Goal: Answer question/provide support

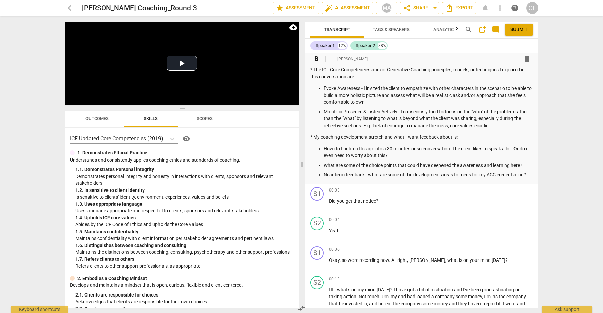
scroll to position [73, 0]
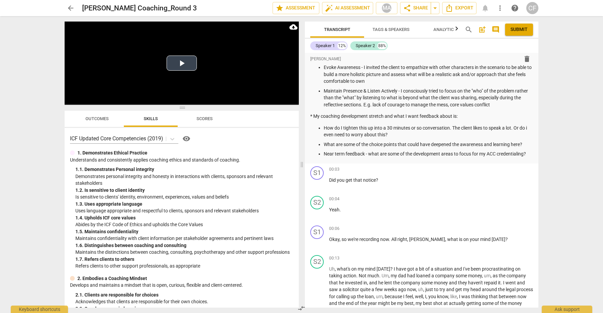
click at [182, 65] on button "Play Video" at bounding box center [181, 62] width 30 height 15
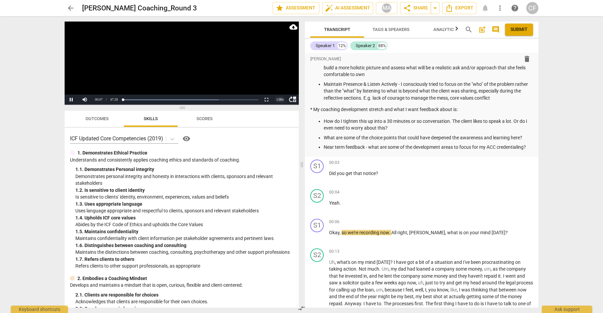
click at [280, 98] on div "1.00 x" at bounding box center [279, 100] width 13 height 10
click at [278, 77] on li "1.25x" at bounding box center [279, 76] width 13 height 7
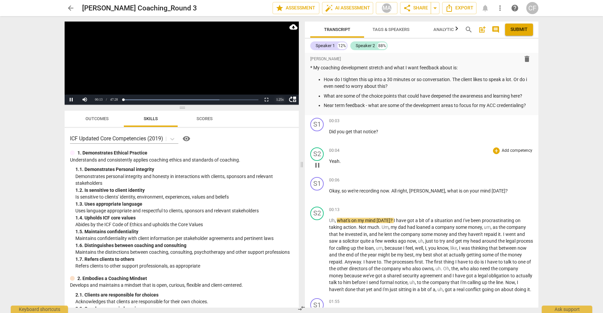
scroll to position [123, 0]
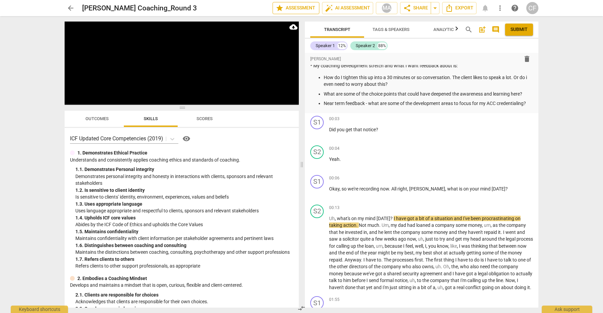
click at [302, 9] on span "star Assessment" at bounding box center [295, 8] width 41 height 8
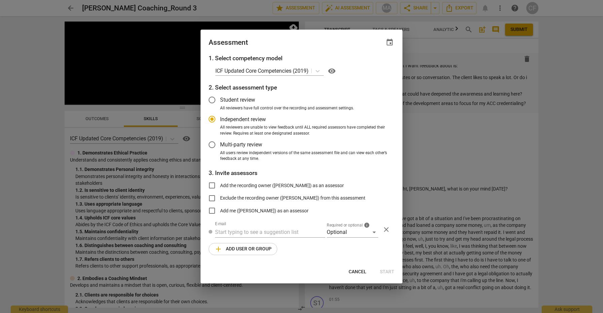
click at [302, 9] on div at bounding box center [301, 156] width 603 height 313
radio input "false"
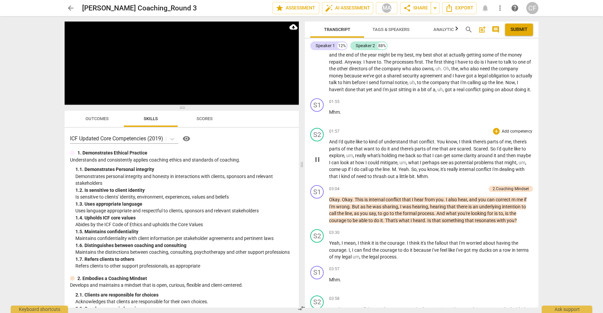
scroll to position [322, 0]
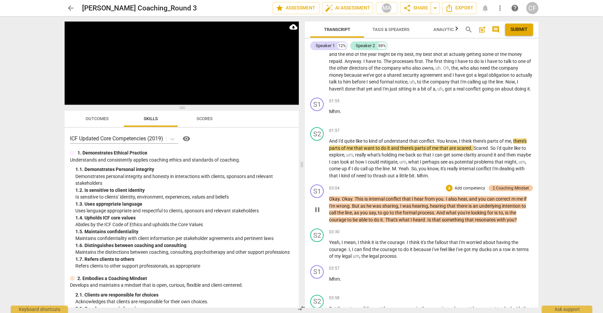
click at [509, 188] on div "2.Coaching Mindset" at bounding box center [510, 188] width 36 height 6
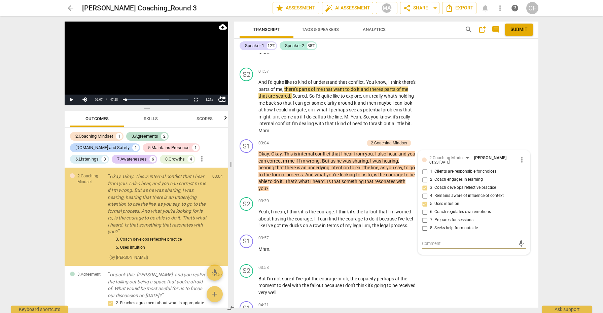
scroll to position [361, 0]
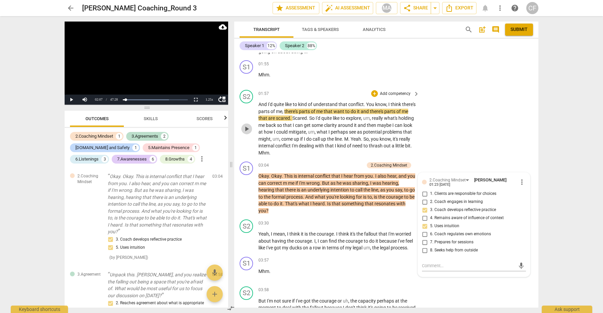
click at [249, 125] on span "play_arrow" at bounding box center [246, 129] width 8 height 8
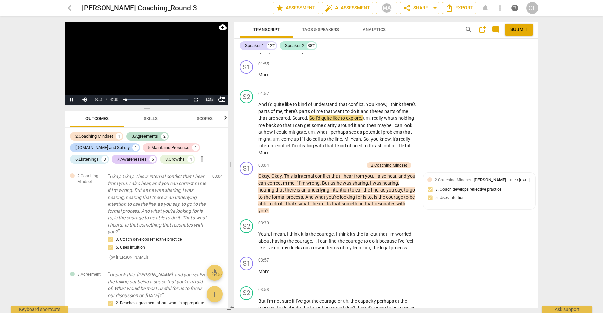
click at [210, 100] on div "1.25 x" at bounding box center [208, 100] width 13 height 10
click at [211, 83] on li "1.5x" at bounding box center [208, 83] width 13 height 7
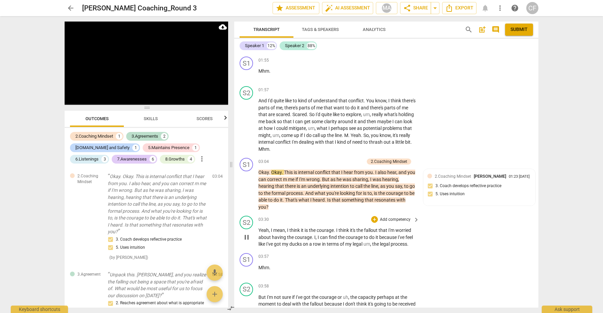
scroll to position [367, 0]
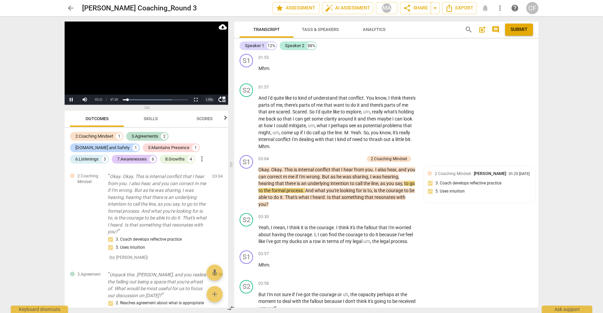
click at [208, 99] on div "1.50 x" at bounding box center [208, 100] width 13 height 10
click at [211, 78] on li "1.25x" at bounding box center [208, 76] width 13 height 7
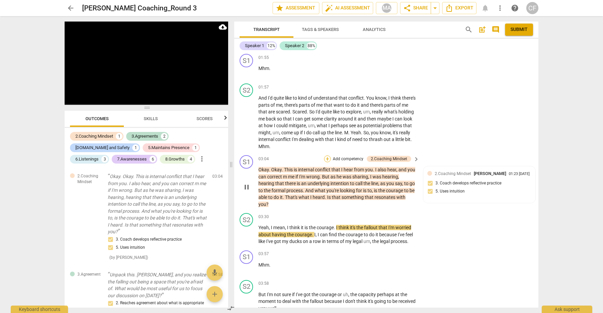
click at [327, 155] on div "+" at bounding box center [327, 158] width 7 height 7
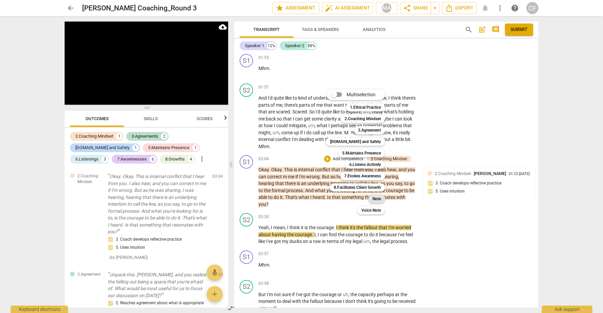
click at [380, 198] on b "Note" at bounding box center [376, 199] width 8 height 8
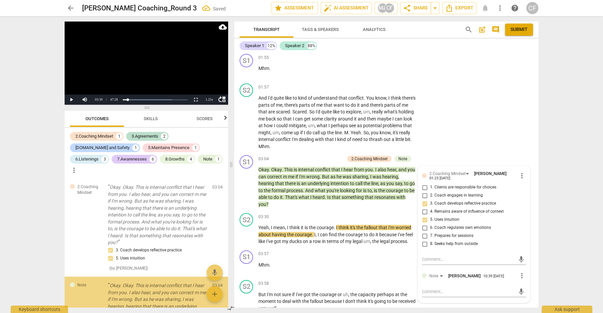
scroll to position [66, 0]
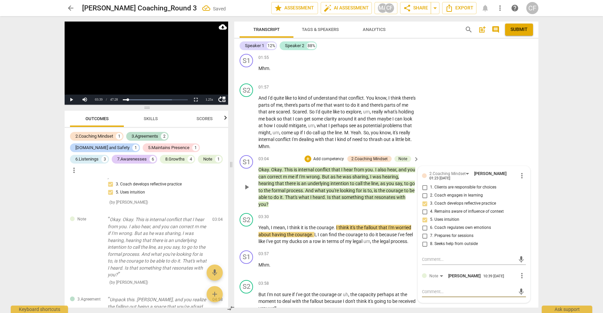
click at [439, 288] on textarea at bounding box center [468, 291] width 93 height 6
type textarea "p"
type textarea "pu"
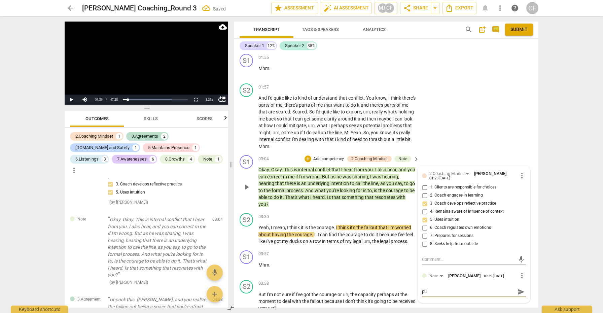
type textarea "p"
type textarea "Y"
type textarea "Yo"
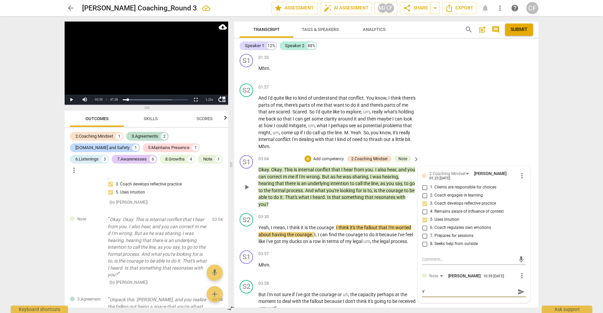
type textarea "Yo"
type textarea "You"
type textarea "Your"
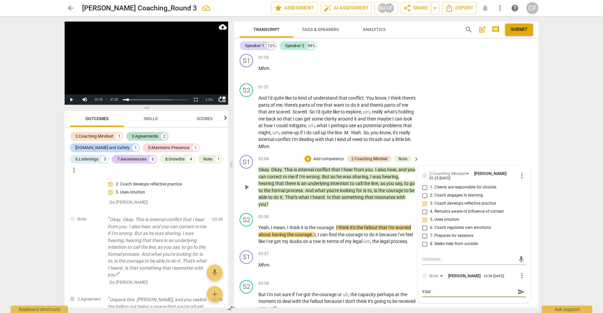
type textarea "Your"
type textarea "Your i"
type textarea "Your in"
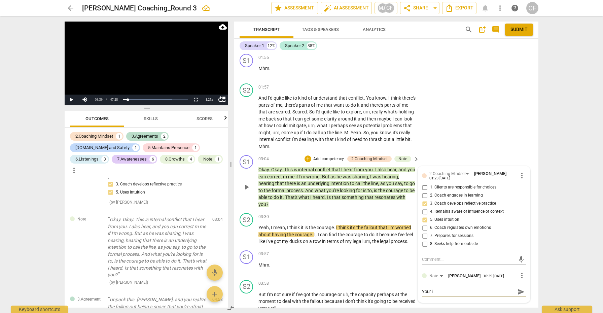
type textarea "Your in"
type textarea "Your int"
type textarea "Your intr"
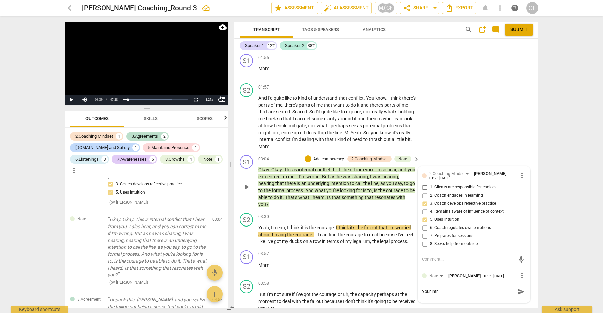
type textarea "Your intro"
type textarea "Your introd"
type textarea "Your introdu"
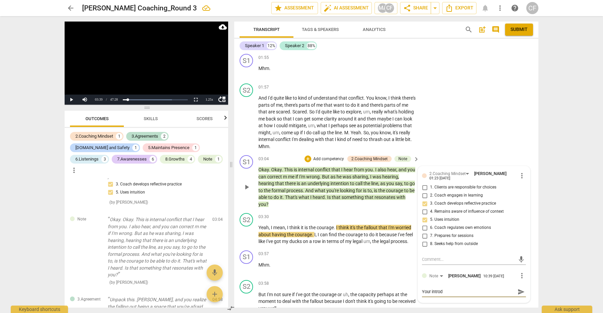
type textarea "Your introdu"
type textarea "Your introduc"
type textarea "Your introduci"
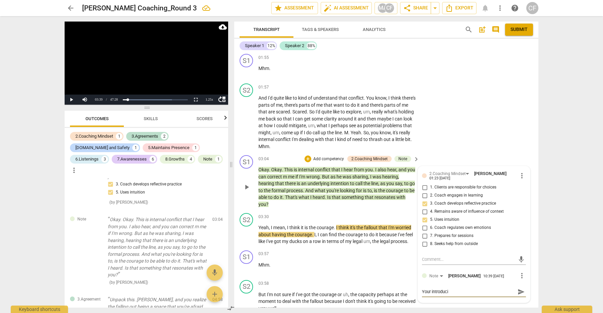
type textarea "Your introducin"
type textarea "Your introducing"
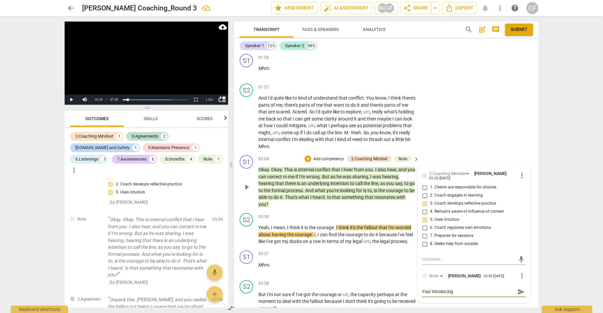
type textarea "Your introducing"
type textarea "Your introducing a"
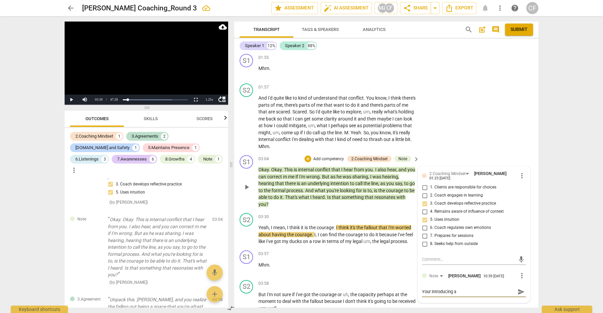
type textarea "Your introducing a n"
type textarea "Your introducing a ne"
type textarea "Your introducing a new"
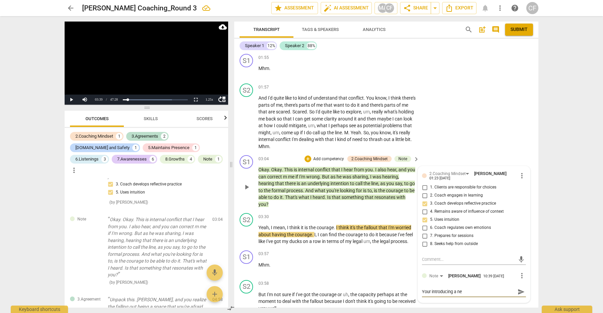
type textarea "Your introducing a new"
type textarea "Your introducing a new w"
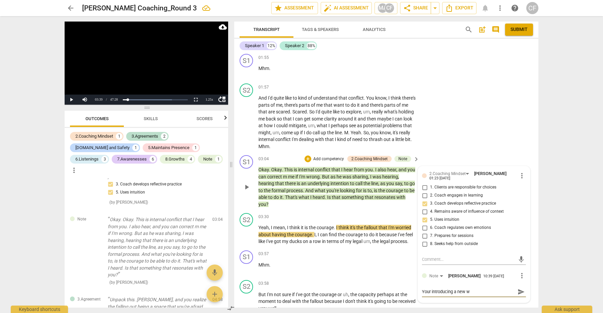
type textarea "Your introducing a new wo"
type textarea "Your introducing a new wor"
type textarea "Your introducing a new word"
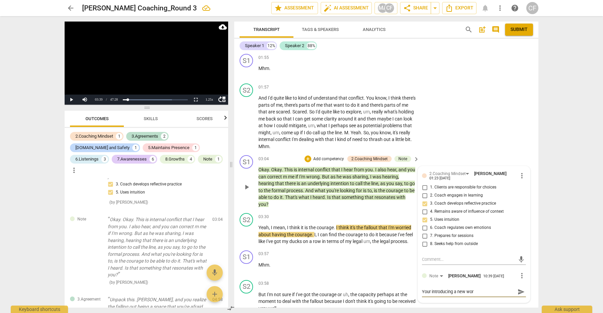
type textarea "Your introducing a new word"
type textarea "Your introducing a new word a"
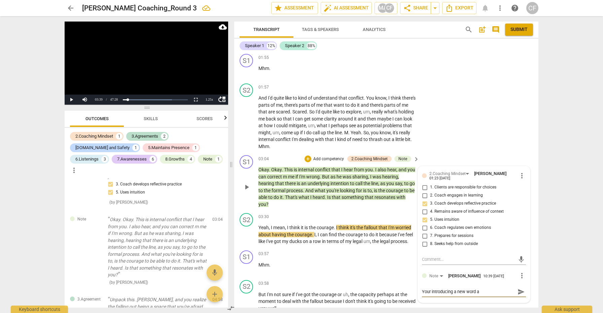
type textarea "Your introducing a new word ar"
type textarea "Your introducing a new word aro"
type textarea "Your introducing a new word arou"
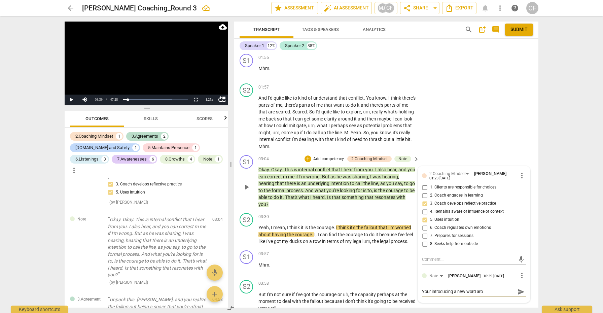
type textarea "Your introducing a new word arou"
type textarea "Your introducing a new word aroun"
type textarea "Your introducing a new word around"
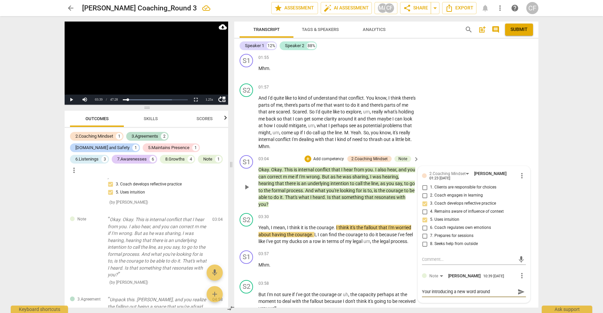
type textarea "Your introducing a new word around"
type textarea "Your introducing a new word around c"
type textarea "Your introducing a new word around co"
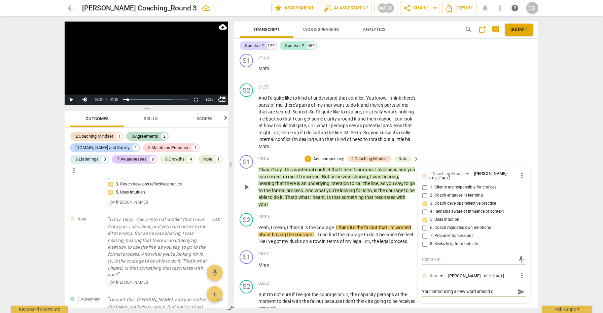
type textarea "Your introducing a new word around co"
type textarea "Your introducing a new word around cou"
type textarea "Your introducing a new word around cour"
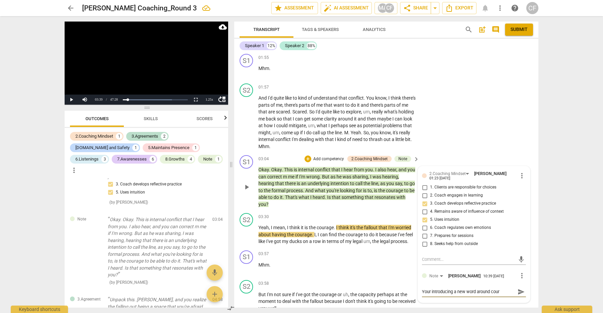
type textarea "Your introducing a new word around coura"
type textarea "Your introducing a new word around courag"
type textarea "Your introducing a new word around courage"
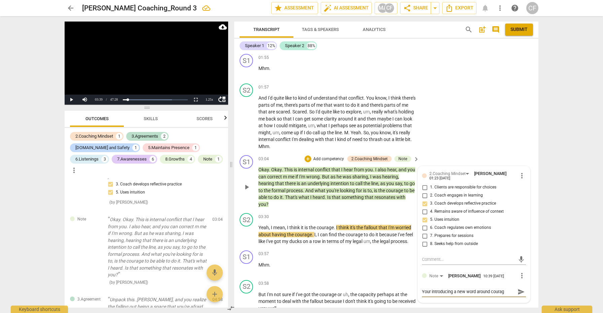
type textarea "Your introducing a new word around courage"
type textarea "Your introducing a new word around courage."
type textarea "You're introducing a new word around courage."
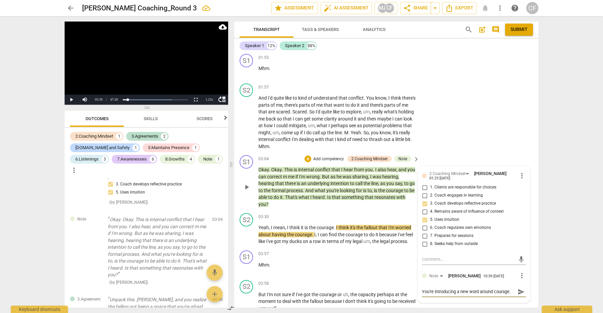
type textarea "You're introducing a new word around courage. H"
type textarea "You're introducing a new word around courage. Hr"
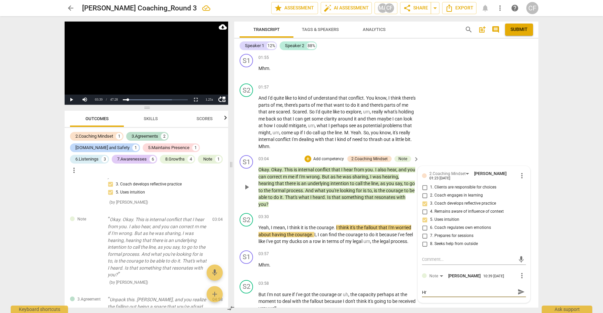
type textarea "You're introducing a new word around courage. Hre"
type textarea "You're introducing a new word around courage. Are"
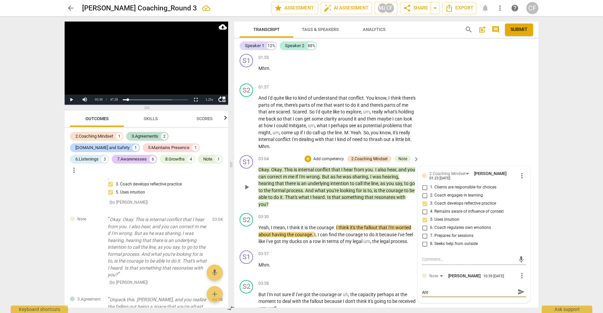
type textarea "You're introducing a new word around courage. Are"
type textarea "You're introducing a new word around courage. Ar"
type textarea "You're introducing a new word around courage. A"
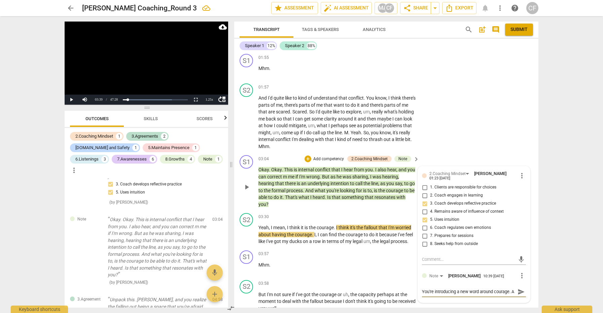
type textarea "You're introducing a new word around courage."
type textarea "You're introducing a new word around courage. h"
type textarea "You're introducing a new word around courage. he"
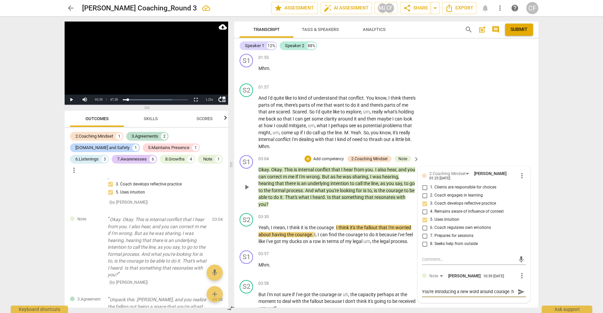
type textarea "You're introducing a new word around courage. he"
type textarea "You're introducing a new word around courage. her"
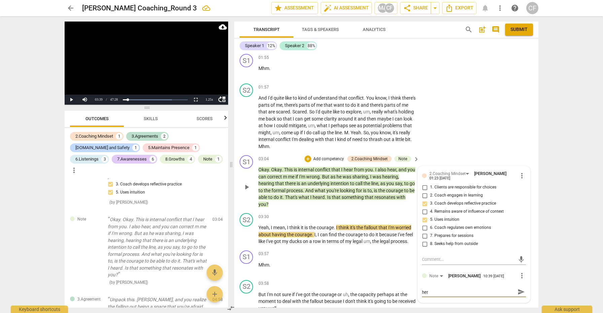
type textarea "You're introducing a new word around courage. her w"
type textarea "You're introducing a new word around courage. her wo"
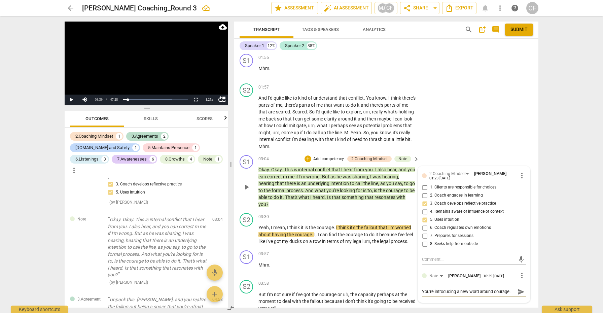
type textarea "You're introducing a new word around courage. her wor"
type textarea "You're introducing a new word around courage. her word"
type textarea "You're introducing a new word around courage. her words"
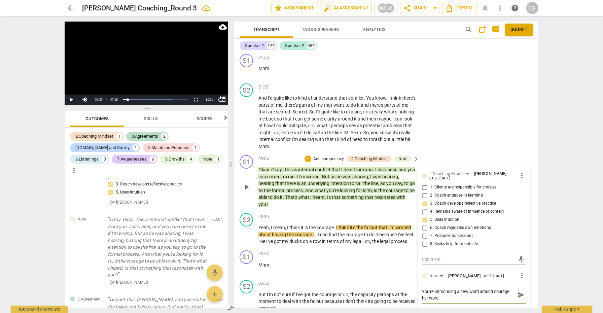
type textarea "You're introducing a new word around courage. her words"
type textarea "You're introducing a new word around courage. her words w"
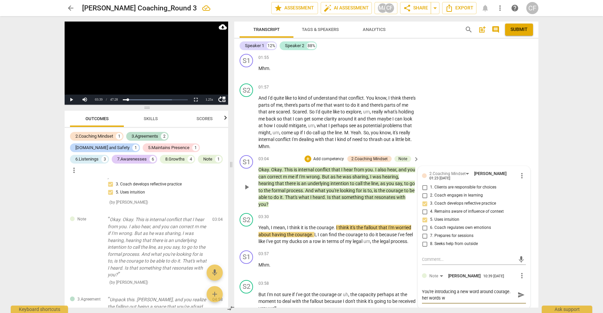
type textarea "You're introducing a new word around courage. her words we"
type textarea "You're introducing a new word around courage. her words wer"
type textarea "You're introducing a new word around courage. her words were"
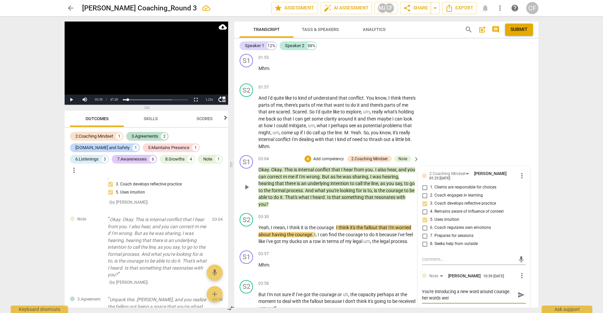
type textarea "You're introducing a new word around courage. her words were"
type textarea "You're introducing a new word around courage. her words were ""
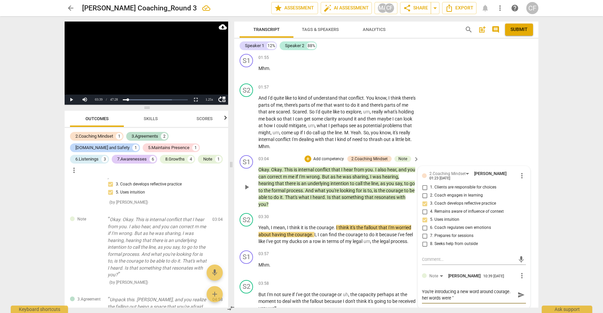
type textarea "You're introducing a new word around courage. her words were "e"
type textarea "You're introducing a new word around courage. her words were "ex"
type textarea "You're introducing a new word around courage. her words were "exp"
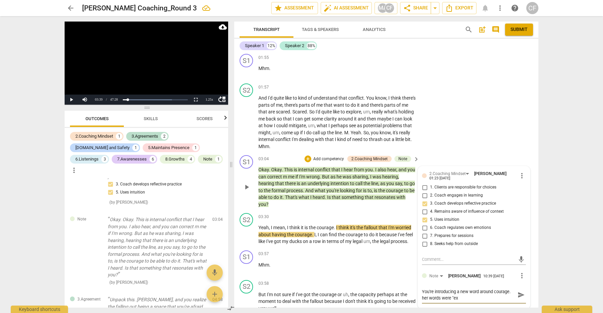
type textarea "You're introducing a new word around courage. her words were "exp"
type textarea "You're introducing a new word around courage. her words were "expl"
type textarea "You're introducing a new word around courage. her words were "explo"
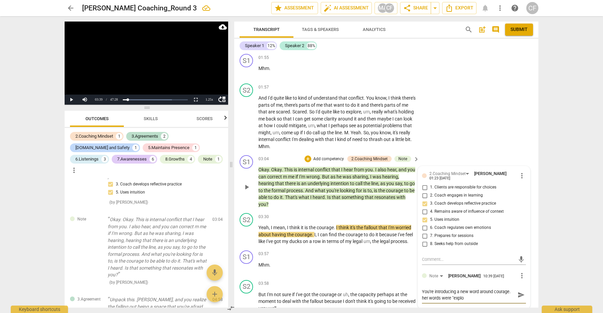
type textarea "You're introducing a new word around courage. her words were "explor"
type textarea "You're introducing a new word around courage. her words were "explore"
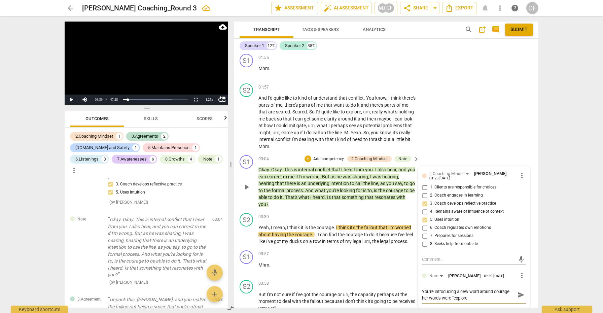
type textarea "You're introducing a new word around courage. her words were "explore"
type textarea "You're introducing a new word around courage. her words were "explore w"
type textarea "You're introducing a new word around courage. her words were "explore wh"
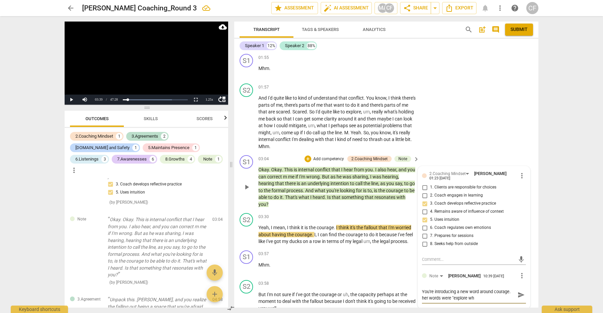
type textarea "You're introducing a new word around courage. her words were "explore wha"
type textarea "You're introducing a new word around courage. her words were "explore what"
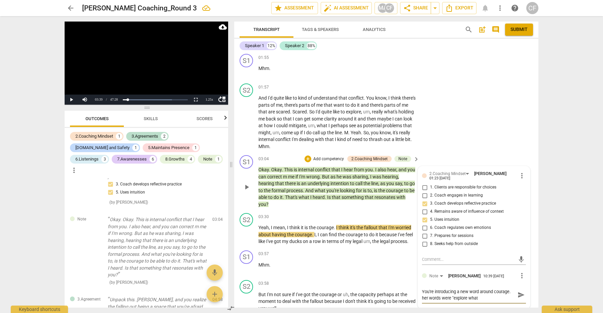
type textarea "You're introducing a new word around courage. her words were "explore what"
type textarea "You're introducing a new word around courage. her words were "explore what i"
type textarea "You're introducing a new word around courage. her words were "explore what is"
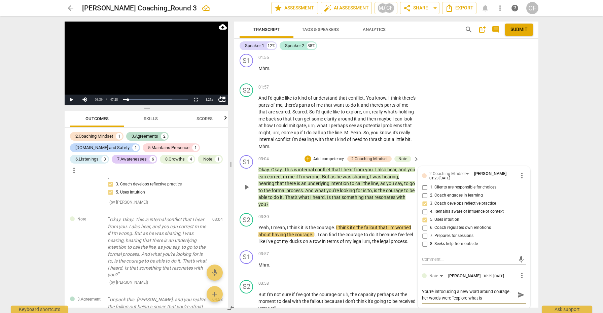
type textarea "You're introducing a new word around courage. her words were "explore what is"
type textarea "You're introducing a new word around courage. her words were "explore what is h"
type textarea "You're introducing a new word around courage. her words were "explore what is ho"
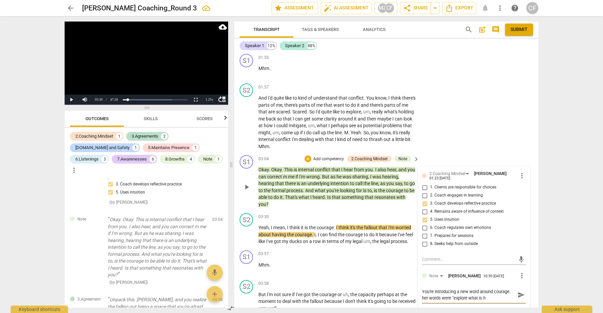
type textarea "You're introducing a new word around courage. her words were "explore what is ho"
type textarea "You're introducing a new word around courage. her words were "explore what is h…"
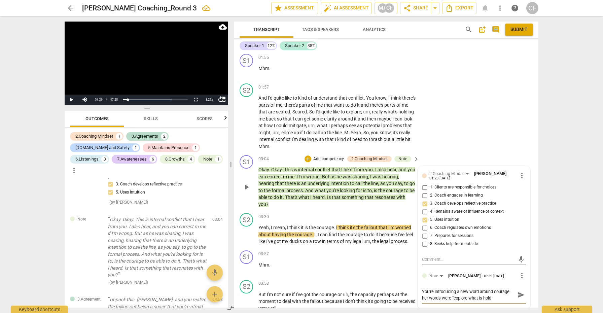
type textarea "You're introducing a new word around courage. her words were "explore what is h…"
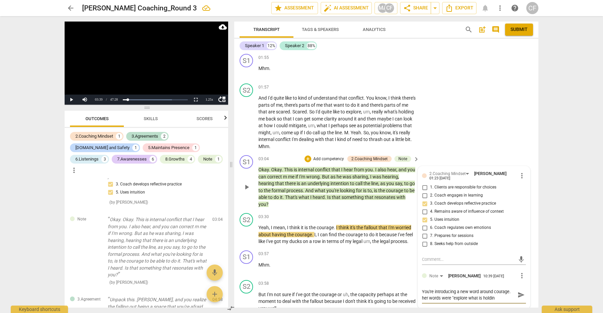
type textarea "You're introducing a new word around courage. her words were "explore what is h…"
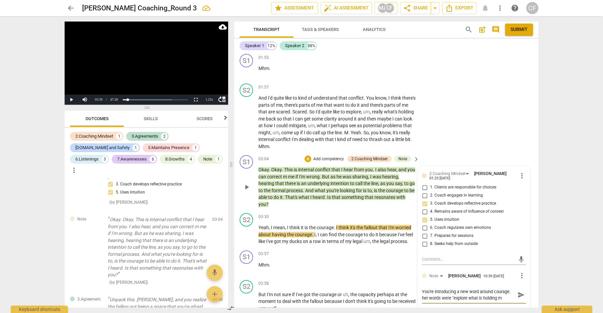
type textarea "You're introducing a new word around courage. her words were "explore what is h…"
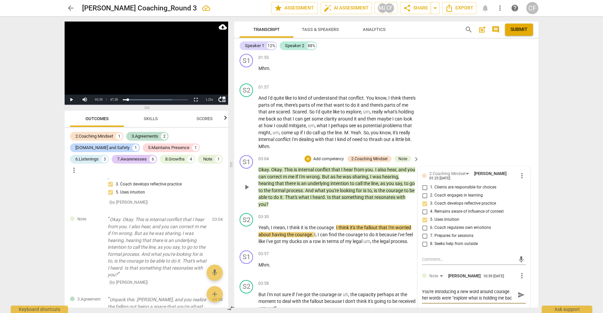
scroll to position [6, 0]
click at [520, 291] on span "send" at bounding box center [520, 294] width 7 height 7
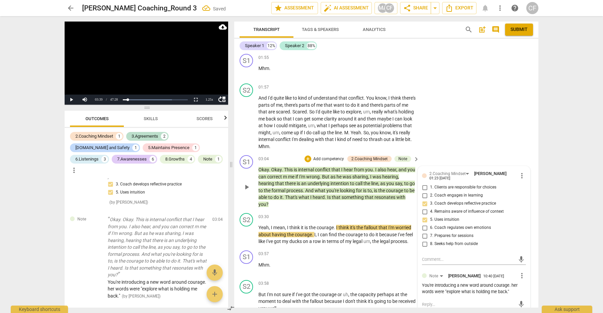
scroll to position [0, 0]
click at [247, 230] on span "play_arrow" at bounding box center [246, 234] width 8 height 8
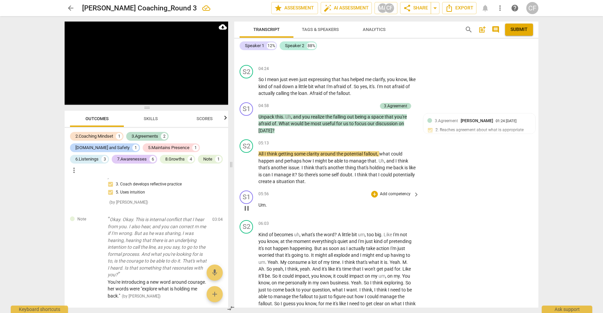
scroll to position [656, 0]
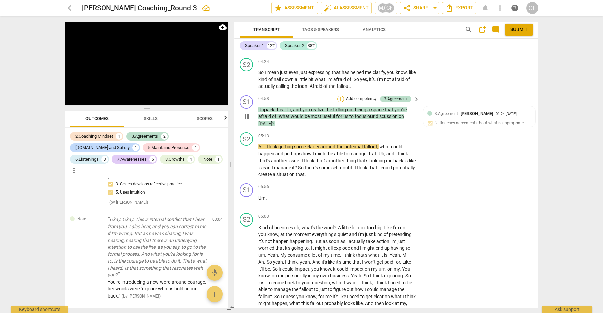
click at [338, 96] on div "+" at bounding box center [340, 99] width 7 height 7
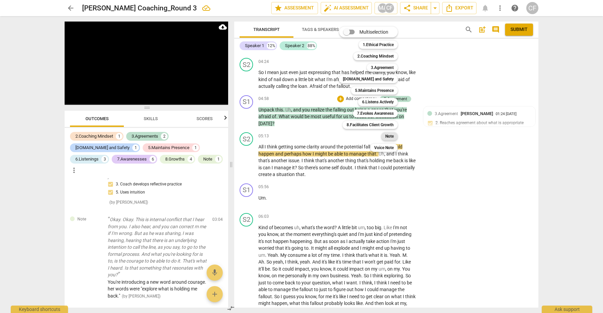
click at [390, 136] on b "Note" at bounding box center [389, 136] width 8 height 8
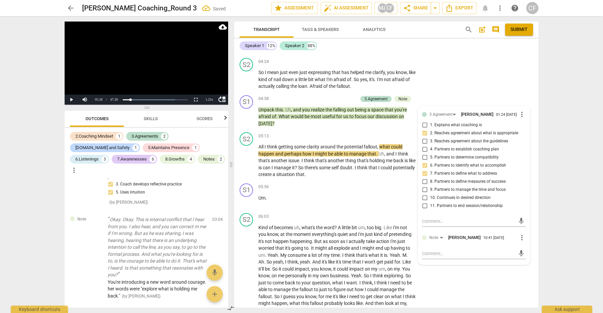
scroll to position [215, 0]
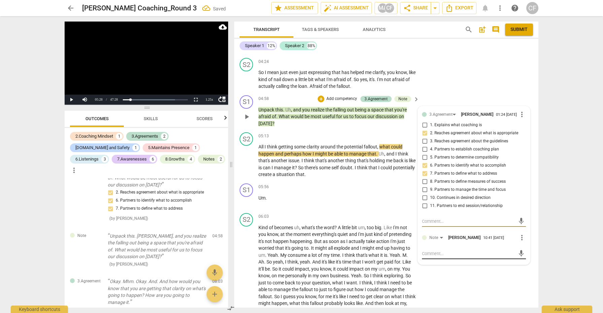
click at [446, 250] on textarea at bounding box center [468, 253] width 93 height 6
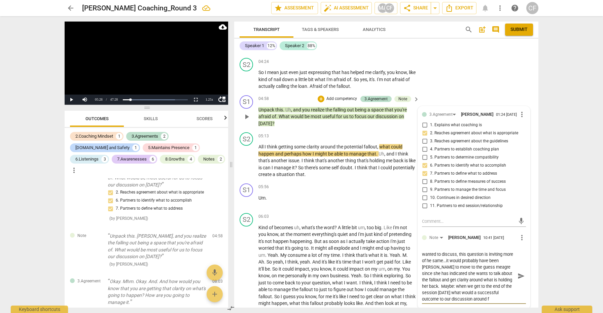
scroll to position [19, 0]
click at [476, 271] on textarea "since you asked about how the session could be more brief, she has already indi…" at bounding box center [468, 275] width 93 height 51
click at [517, 272] on span "send" at bounding box center [520, 275] width 7 height 7
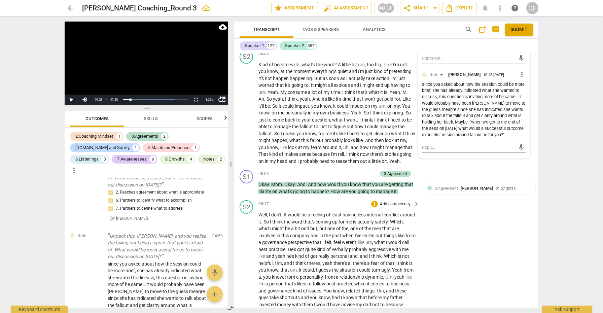
scroll to position [827, 0]
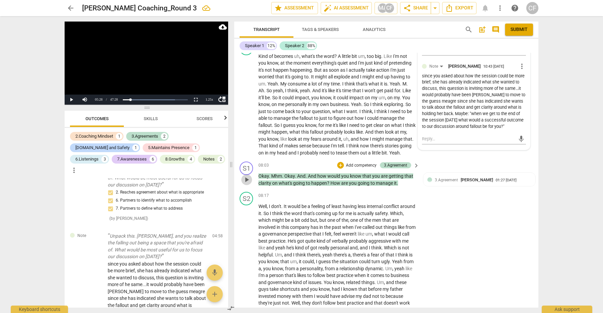
click at [247, 176] on span "play_arrow" at bounding box center [246, 180] width 8 height 8
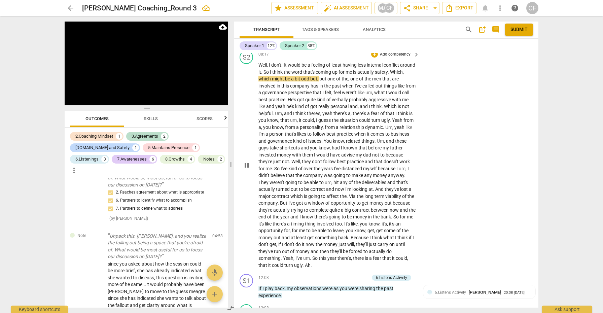
scroll to position [969, 0]
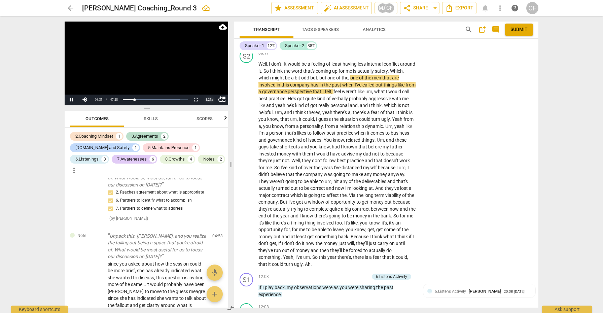
click at [210, 99] on div "1.25 x" at bounding box center [208, 100] width 13 height 10
click at [211, 81] on li "1.5x" at bounding box center [208, 83] width 13 height 7
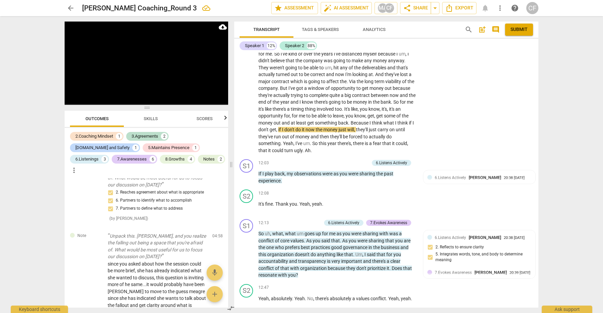
scroll to position [1085, 0]
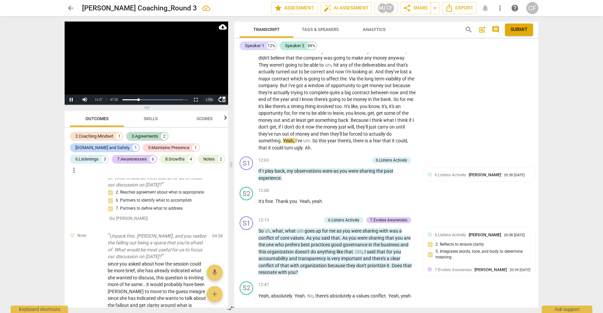
click at [209, 100] on div "1.50 x" at bounding box center [208, 100] width 13 height 10
click at [209, 77] on li "1.25x" at bounding box center [208, 76] width 13 height 7
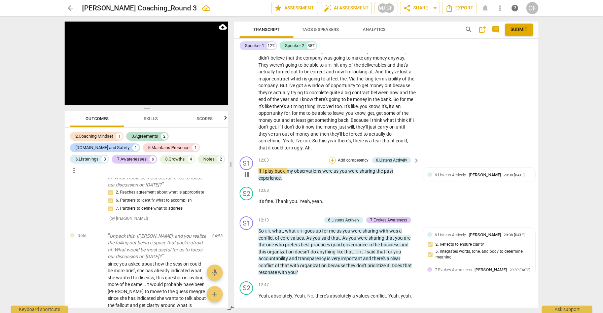
click at [332, 157] on div "+" at bounding box center [332, 160] width 7 height 7
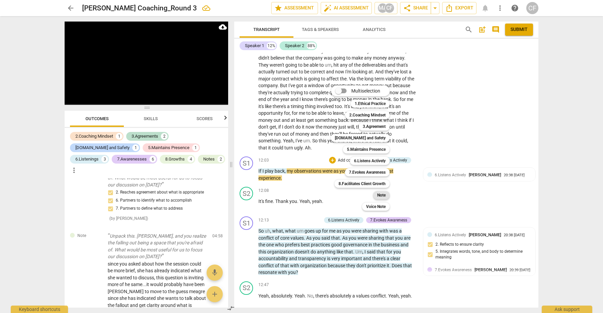
click at [382, 197] on b "Note" at bounding box center [381, 195] width 8 height 8
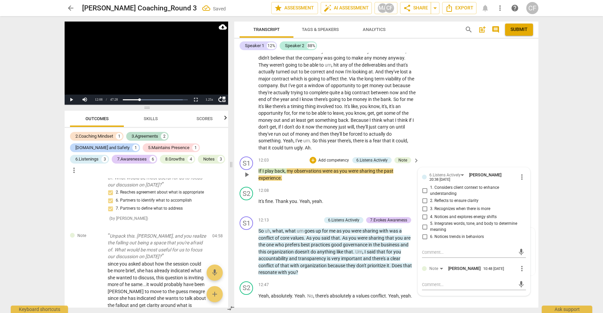
scroll to position [408, 0]
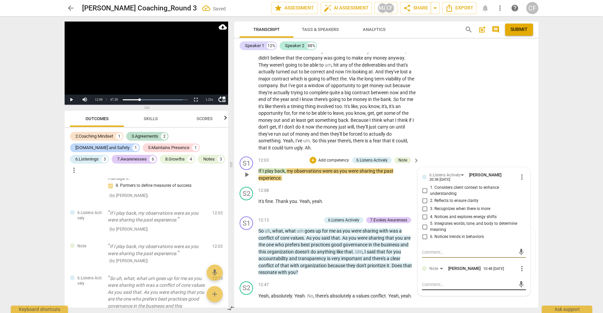
click at [442, 281] on textarea at bounding box center [468, 284] width 93 height 6
click at [518, 281] on span "send" at bounding box center [520, 284] width 7 height 7
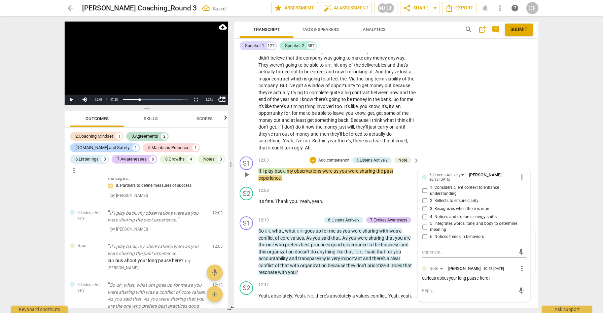
click at [245, 171] on span "play_arrow" at bounding box center [246, 175] width 8 height 8
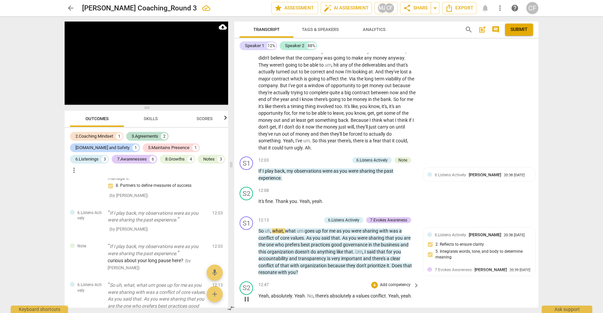
scroll to position [1117, 0]
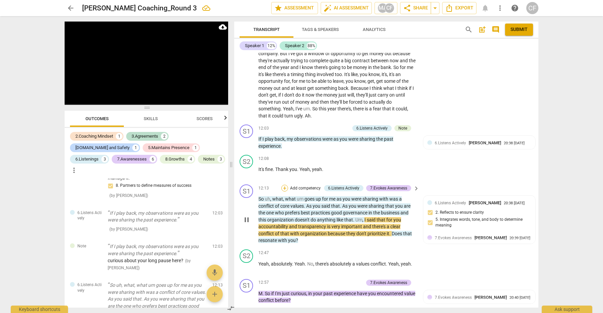
click at [285, 185] on div "+" at bounding box center [284, 188] width 7 height 7
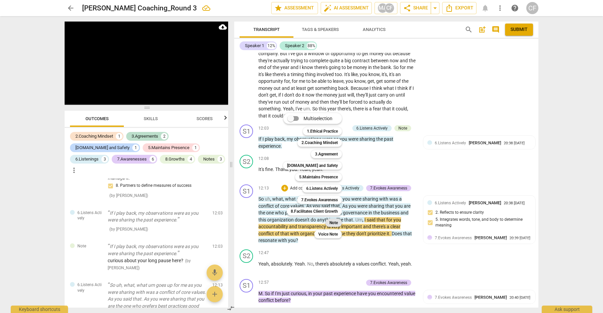
click at [334, 221] on b "Note" at bounding box center [333, 223] width 8 height 8
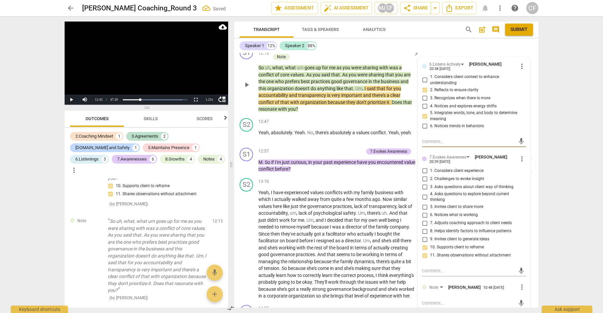
scroll to position [1286, 0]
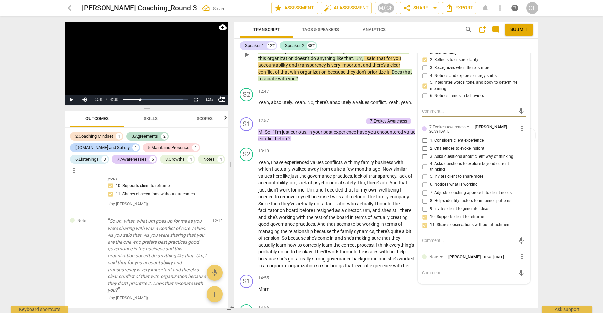
click at [440, 269] on textarea at bounding box center [468, 272] width 93 height 6
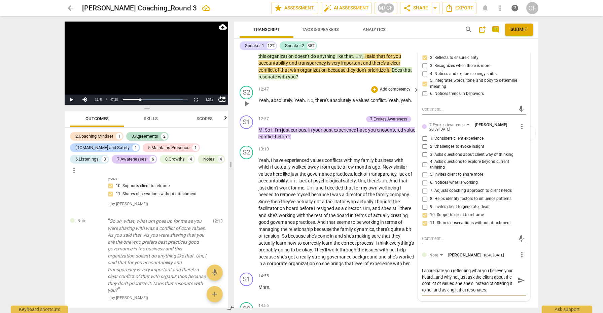
scroll to position [1289, 0]
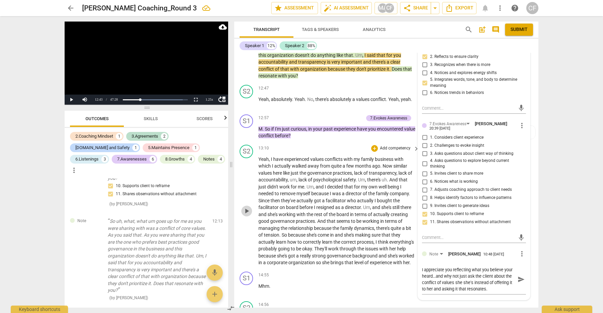
click at [246, 207] on span "play_arrow" at bounding box center [246, 211] width 8 height 8
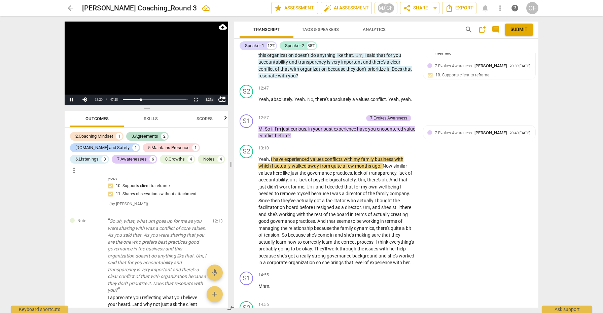
click at [211, 98] on div "1.25 x" at bounding box center [208, 100] width 13 height 10
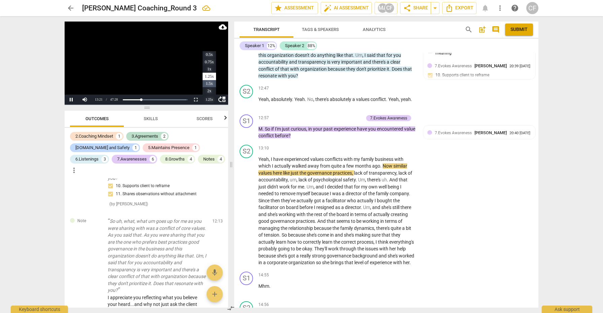
click at [209, 83] on li "1.5x" at bounding box center [208, 83] width 13 height 7
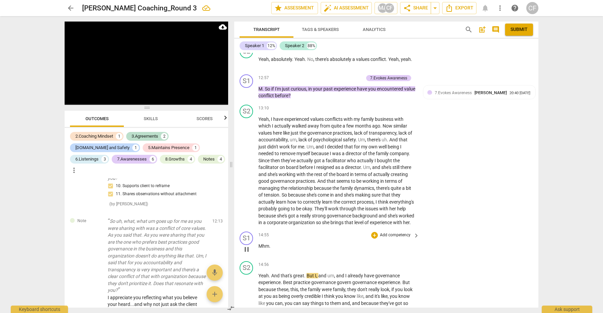
scroll to position [1329, 0]
click at [325, 75] on div "+" at bounding box center [326, 78] width 7 height 7
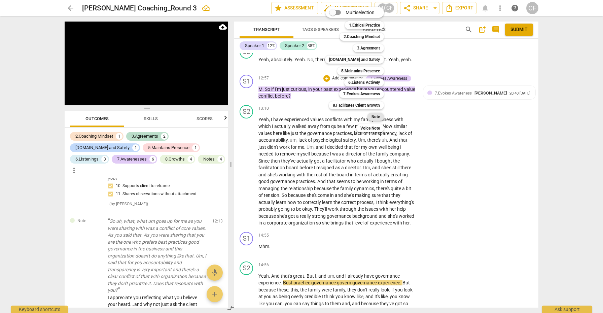
click at [379, 118] on b "Note" at bounding box center [375, 117] width 8 height 8
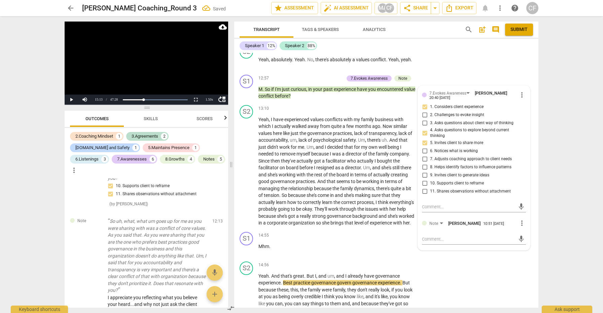
scroll to position [859, 0]
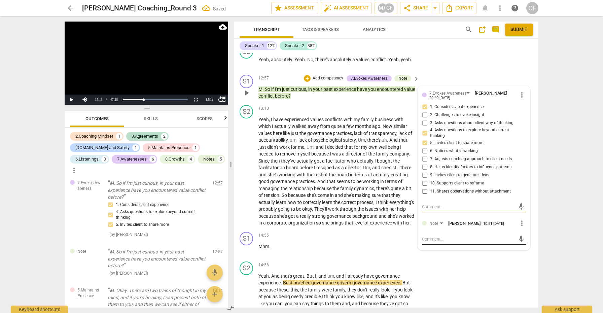
click at [432, 236] on textarea at bounding box center [468, 239] width 93 height 6
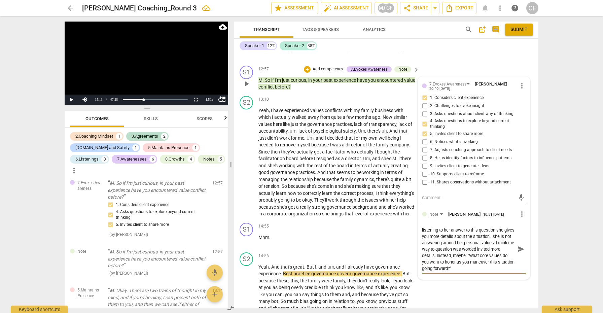
scroll to position [0, 0]
click at [517, 246] on span "send" at bounding box center [520, 249] width 7 height 7
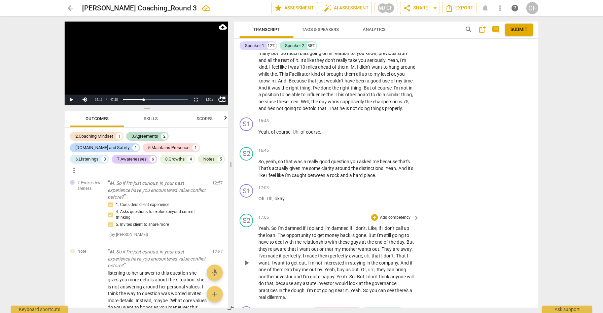
scroll to position [1587, 0]
click at [245, 163] on span "play_arrow" at bounding box center [246, 167] width 8 height 8
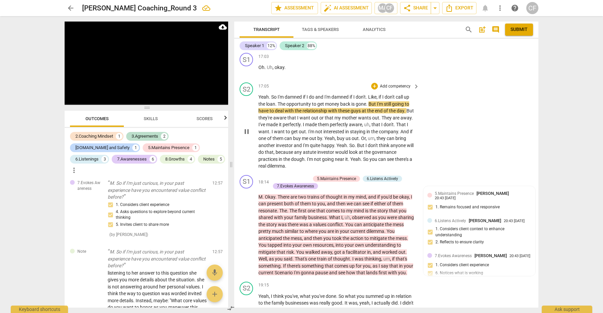
scroll to position [1718, 0]
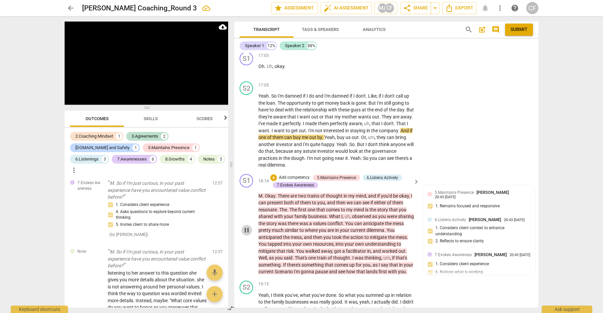
click at [248, 226] on span "pause" at bounding box center [246, 230] width 8 height 8
click at [246, 226] on span "play_arrow" at bounding box center [246, 230] width 8 height 8
click at [246, 226] on span "pause" at bounding box center [246, 230] width 8 height 8
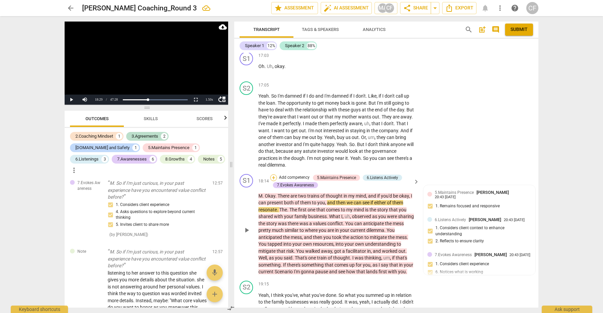
click at [273, 174] on div "+" at bounding box center [273, 177] width 7 height 7
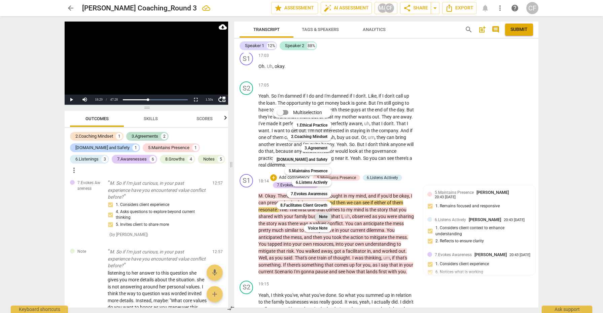
click at [326, 215] on b "Note" at bounding box center [323, 217] width 8 height 8
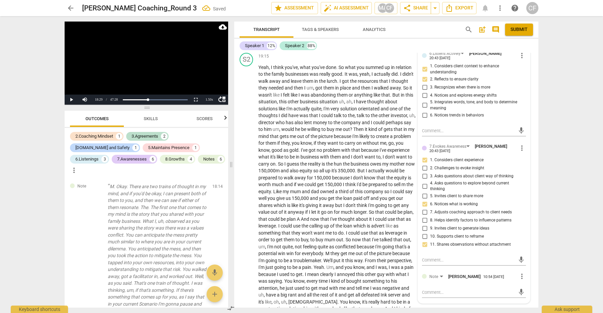
scroll to position [1946, 0]
click at [460, 284] on div "mic" at bounding box center [474, 291] width 104 height 15
click at [451, 288] on textarea at bounding box center [468, 291] width 93 height 6
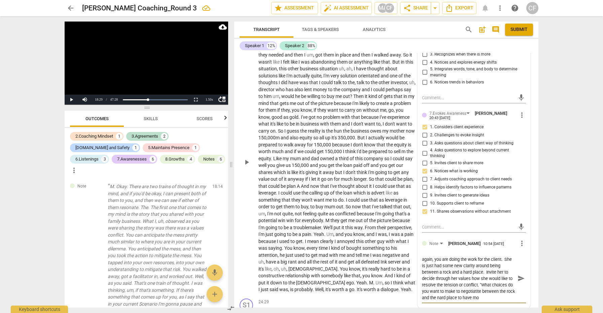
scroll to position [6, 0]
click at [495, 276] on textarea "again, you are doing the work for the client. She is just had some new clarity …" at bounding box center [468, 278] width 93 height 45
click at [520, 275] on span "send" at bounding box center [520, 278] width 7 height 7
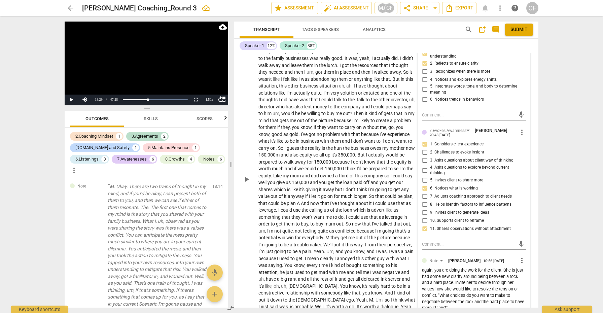
scroll to position [1990, 0]
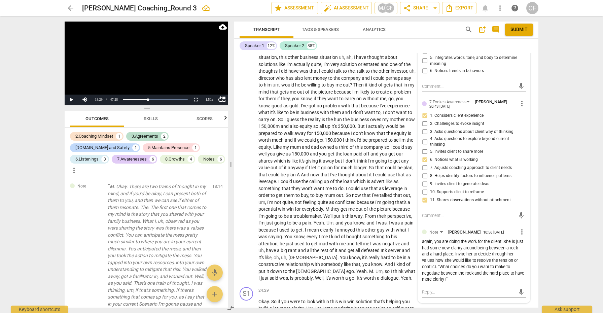
click at [504, 238] on div "again, you are doing the work for the client. She is just had some new clarity …" at bounding box center [474, 260] width 104 height 44
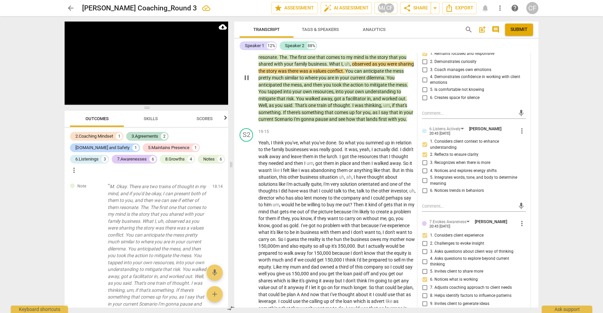
click at [520, 231] on label "1. Considers client experience" at bounding box center [471, 235] width 104 height 8
click at [430, 231] on input "1. Considers client experience" at bounding box center [424, 235] width 11 height 8
click at [520, 219] on span "more_vert" at bounding box center [522, 223] width 8 height 8
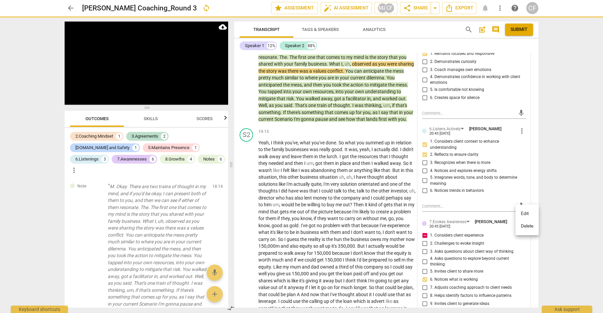
click at [425, 226] on div at bounding box center [301, 156] width 603 height 313
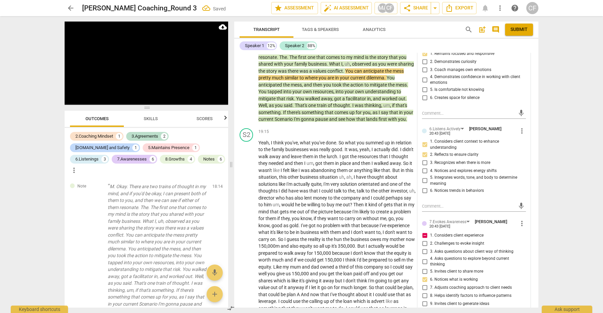
click at [513, 260] on div at bounding box center [301, 156] width 603 height 313
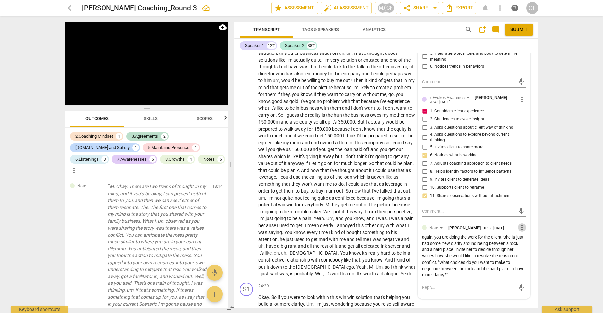
click at [518, 223] on span "more_vert" at bounding box center [522, 227] width 8 height 8
click at [519, 218] on li "Edit" at bounding box center [526, 217] width 23 height 13
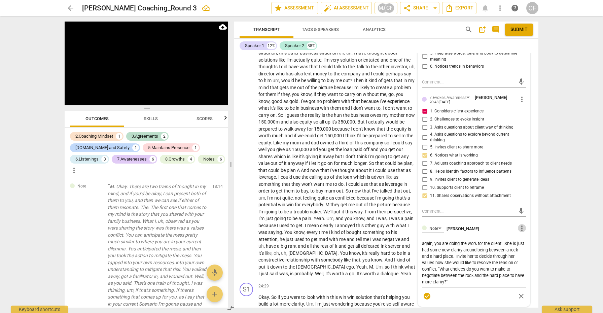
click at [522, 224] on span "more_vert" at bounding box center [522, 228] width 8 height 8
click at [503, 231] on div at bounding box center [301, 156] width 603 height 313
click at [506, 240] on textarea "again, you are doing the work for the client. She is just had some new clarity …" at bounding box center [474, 262] width 104 height 45
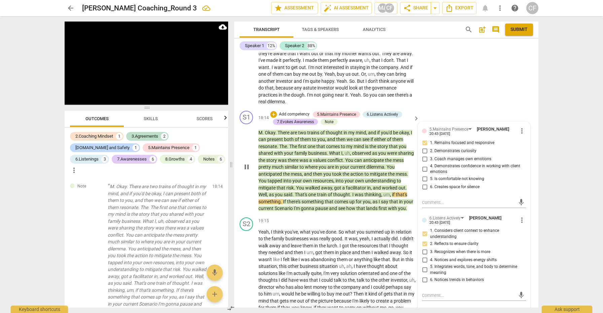
click at [248, 163] on span "pause" at bounding box center [246, 167] width 8 height 8
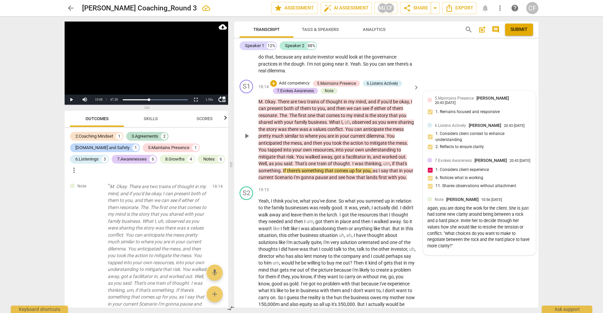
scroll to position [1813, 0]
click at [501, 218] on div "again, you are doing the work for the client. She is just had some new clarity …" at bounding box center [479, 226] width 104 height 44
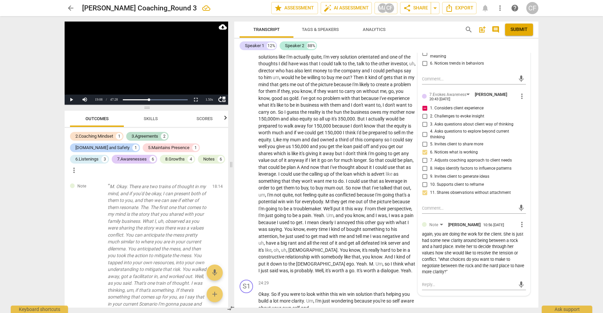
scroll to position [1999, 0]
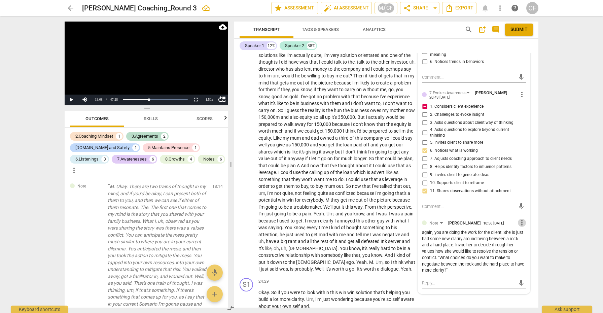
click at [520, 219] on span "more_vert" at bounding box center [522, 223] width 8 height 8
click at [520, 212] on li "Edit" at bounding box center [526, 212] width 23 height 13
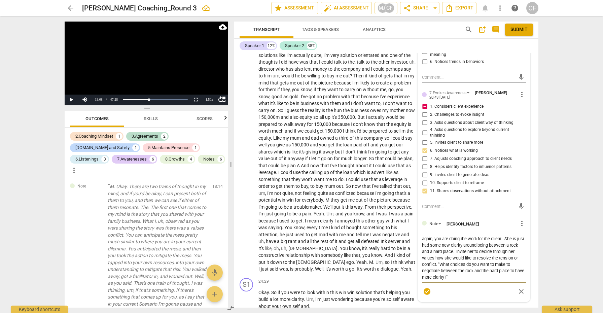
click at [505, 235] on textarea "again, you are doing the work for the client. She is just had some new clarity …" at bounding box center [474, 257] width 104 height 45
click at [441, 239] on textarea "again, you are doing the work for the client. its not our job to sort out what …" at bounding box center [474, 260] width 104 height 51
click at [434, 240] on textarea "again, you are doing the work for the client. its not our job to sort out what …" at bounding box center [474, 260] width 104 height 51
click at [449, 240] on textarea "again, you are doing the work for the client. its not our job to sort out what …" at bounding box center [474, 260] width 104 height 51
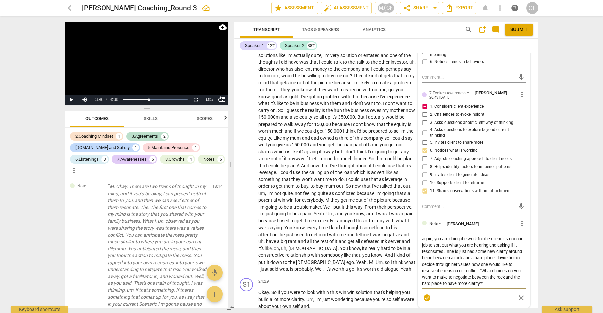
click at [441, 240] on textarea "again, you are doing the work for the client. its not our job to sort out what …" at bounding box center [474, 260] width 104 height 51
click at [438, 241] on textarea "again, you are doing the work for the client. its not our job to sort out what …" at bounding box center [474, 260] width 104 height 51
click at [448, 240] on textarea "again, you are doing the work for the client. its not our job to sort out what …" at bounding box center [474, 260] width 104 height 51
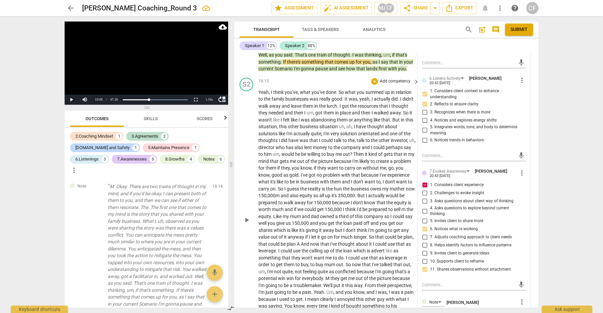
scroll to position [1940, 0]
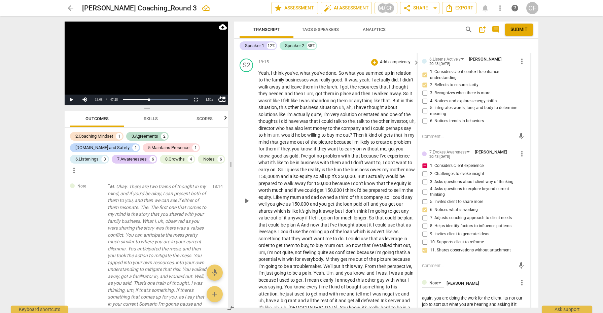
click at [248, 197] on span "play_arrow" at bounding box center [246, 201] width 8 height 8
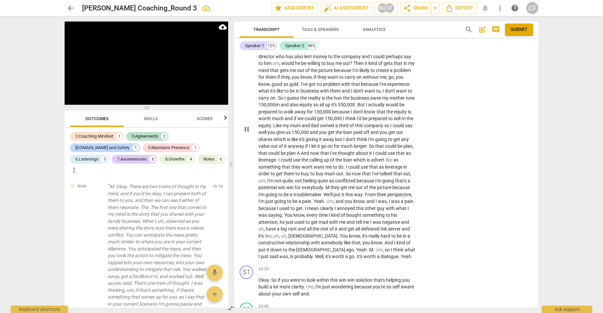
scroll to position [2005, 0]
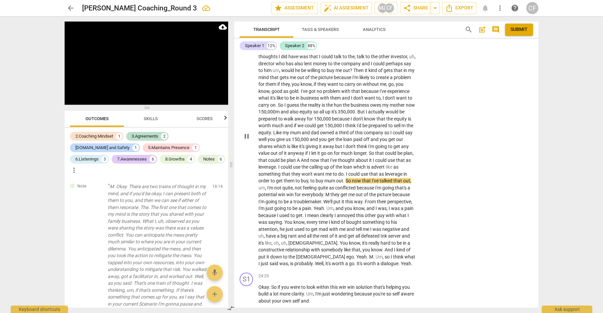
click at [265, 240] on span "it's" at bounding box center [261, 242] width 6 height 5
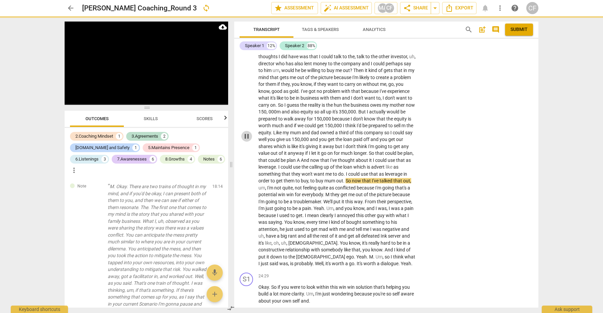
click at [247, 132] on span "pause" at bounding box center [246, 136] width 8 height 8
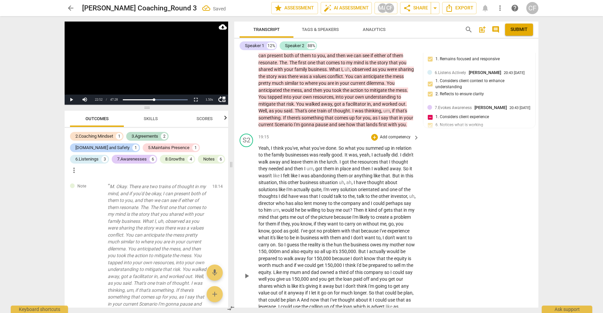
scroll to position [1836, 0]
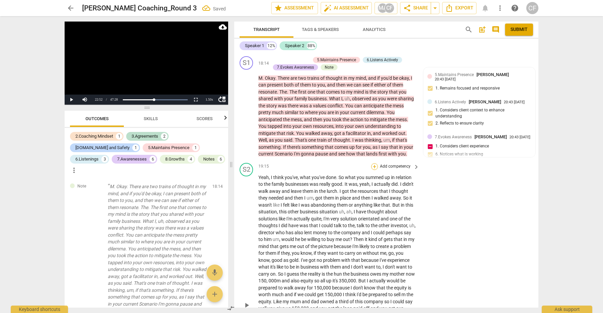
click at [374, 163] on div "+" at bounding box center [374, 166] width 7 height 7
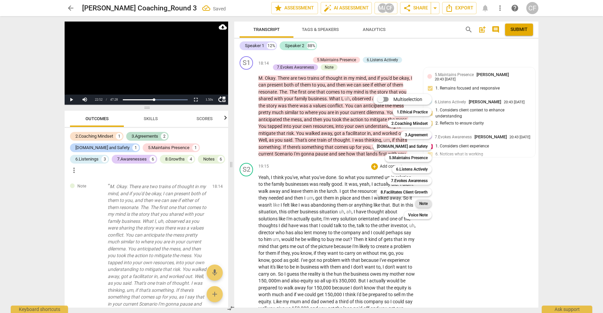
click at [425, 202] on b "Note" at bounding box center [423, 203] width 8 height 8
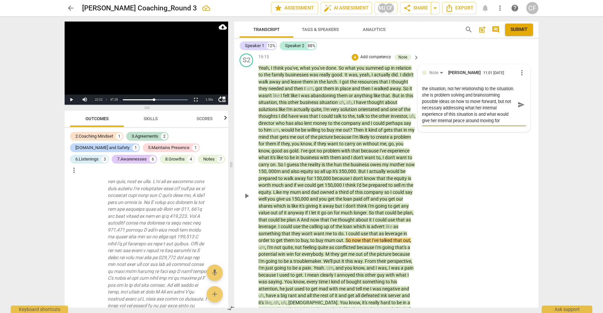
scroll to position [6, 0]
click at [517, 104] on span "send" at bounding box center [520, 107] width 7 height 7
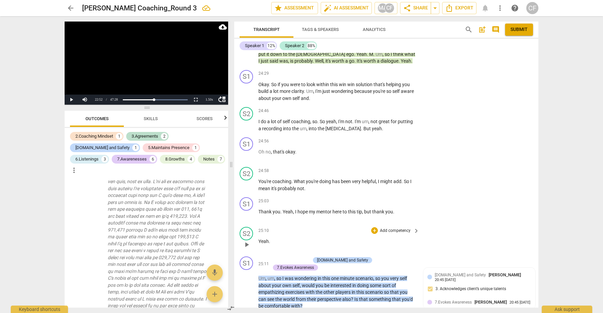
scroll to position [2198, 0]
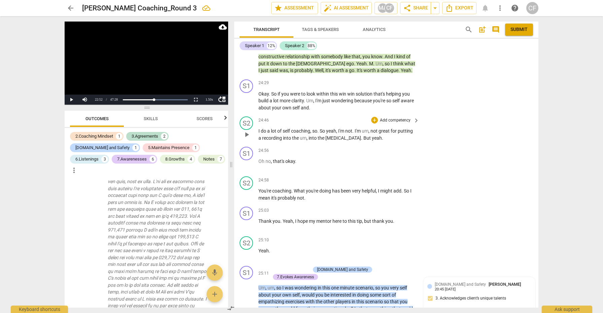
click at [247, 130] on span "play_arrow" at bounding box center [246, 134] width 8 height 8
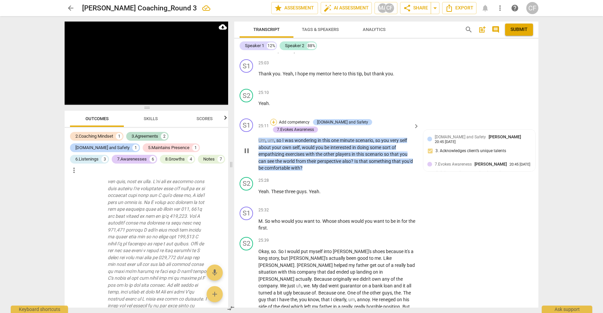
scroll to position [2345, 0]
click at [277, 118] on div "+" at bounding box center [273, 121] width 7 height 7
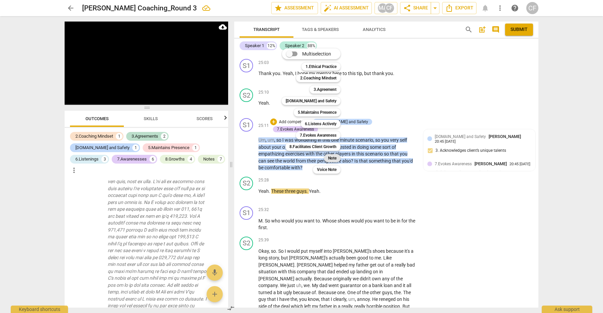
click at [332, 155] on b "Note" at bounding box center [332, 158] width 8 height 8
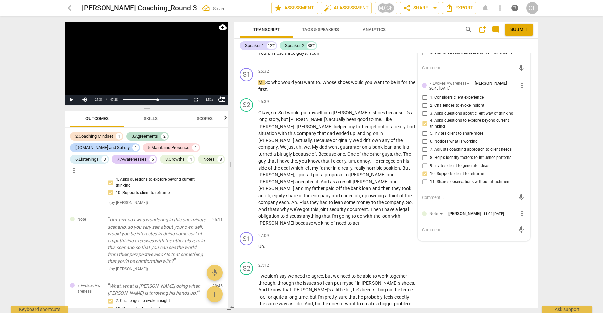
scroll to position [2500, 0]
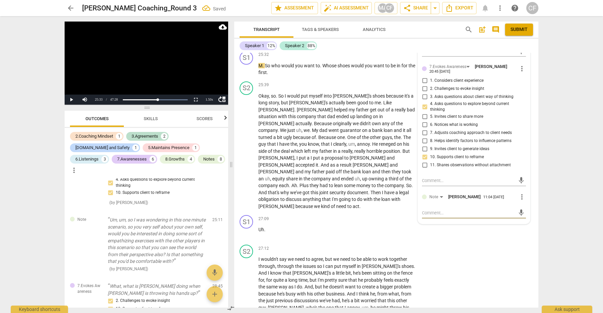
click at [446, 210] on textarea at bounding box center [468, 213] width 93 height 6
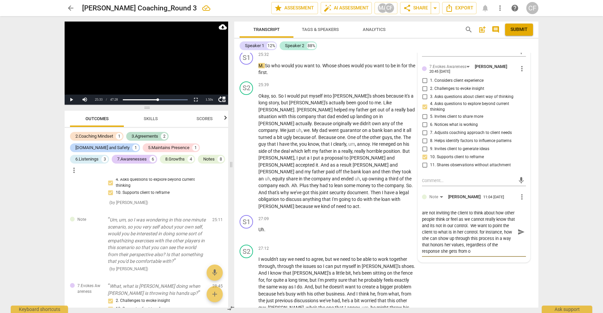
scroll to position [6, 0]
click at [518, 231] on span "send" at bounding box center [520, 234] width 7 height 7
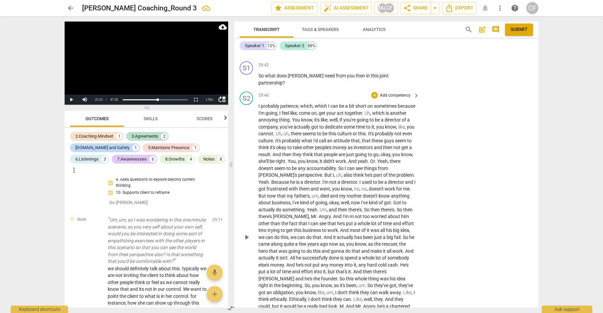
scroll to position [3017, 0]
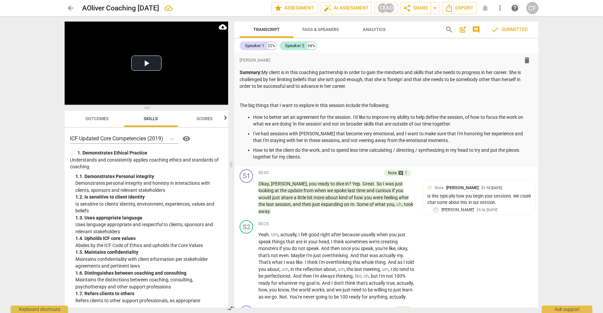
scroll to position [5128, 0]
